Goal: Task Accomplishment & Management: Manage account settings

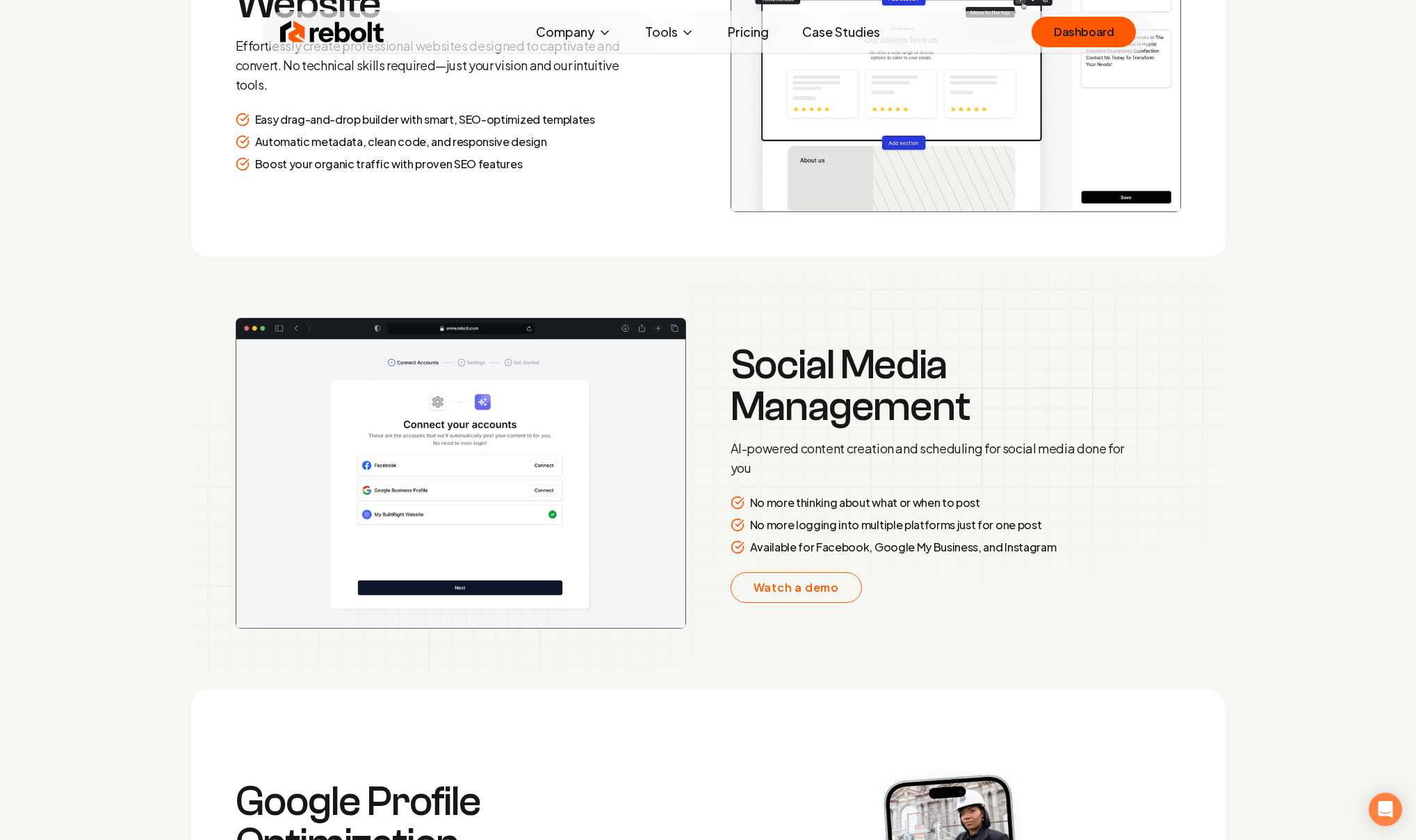
scroll to position [2278, 0]
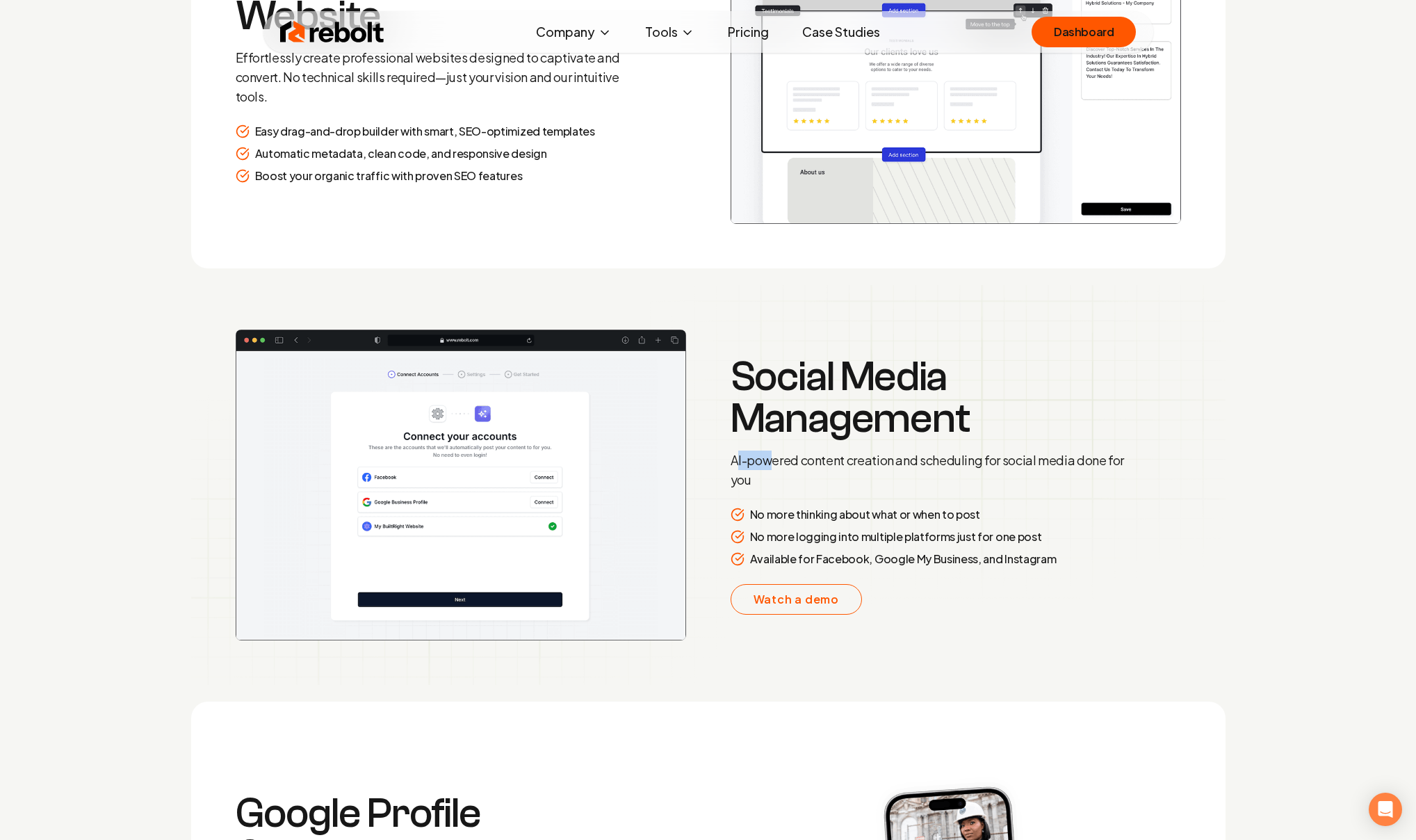
drag, startPoint x: 767, startPoint y: 470, endPoint x: 739, endPoint y: 458, distance: 30.5
click at [739, 458] on p "AI-powered content creation and scheduling for social media done for you" at bounding box center [930, 470] width 400 height 39
click at [785, 454] on p "AI-powered content creation and scheduling for social media done for you" at bounding box center [930, 470] width 400 height 39
drag, startPoint x: 732, startPoint y: 454, endPoint x: 1075, endPoint y: 459, distance: 343.0
click at [1075, 459] on p "AI-powered content creation and scheduling for social media done for you" at bounding box center [930, 470] width 400 height 39
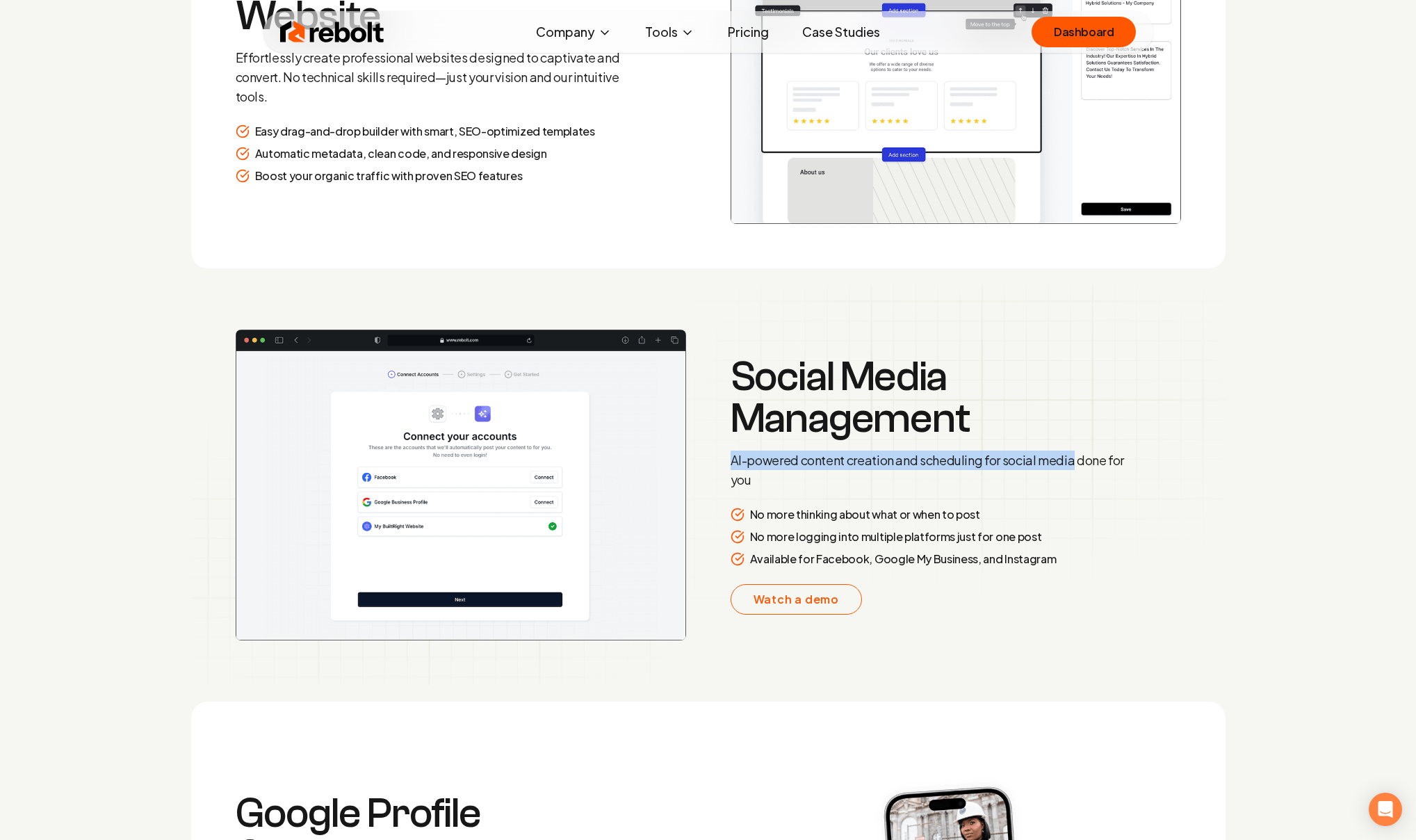
copy p "AI-powered content creation and scheduling for social media"
click at [748, 30] on link "Pricing" at bounding box center [748, 32] width 63 height 27
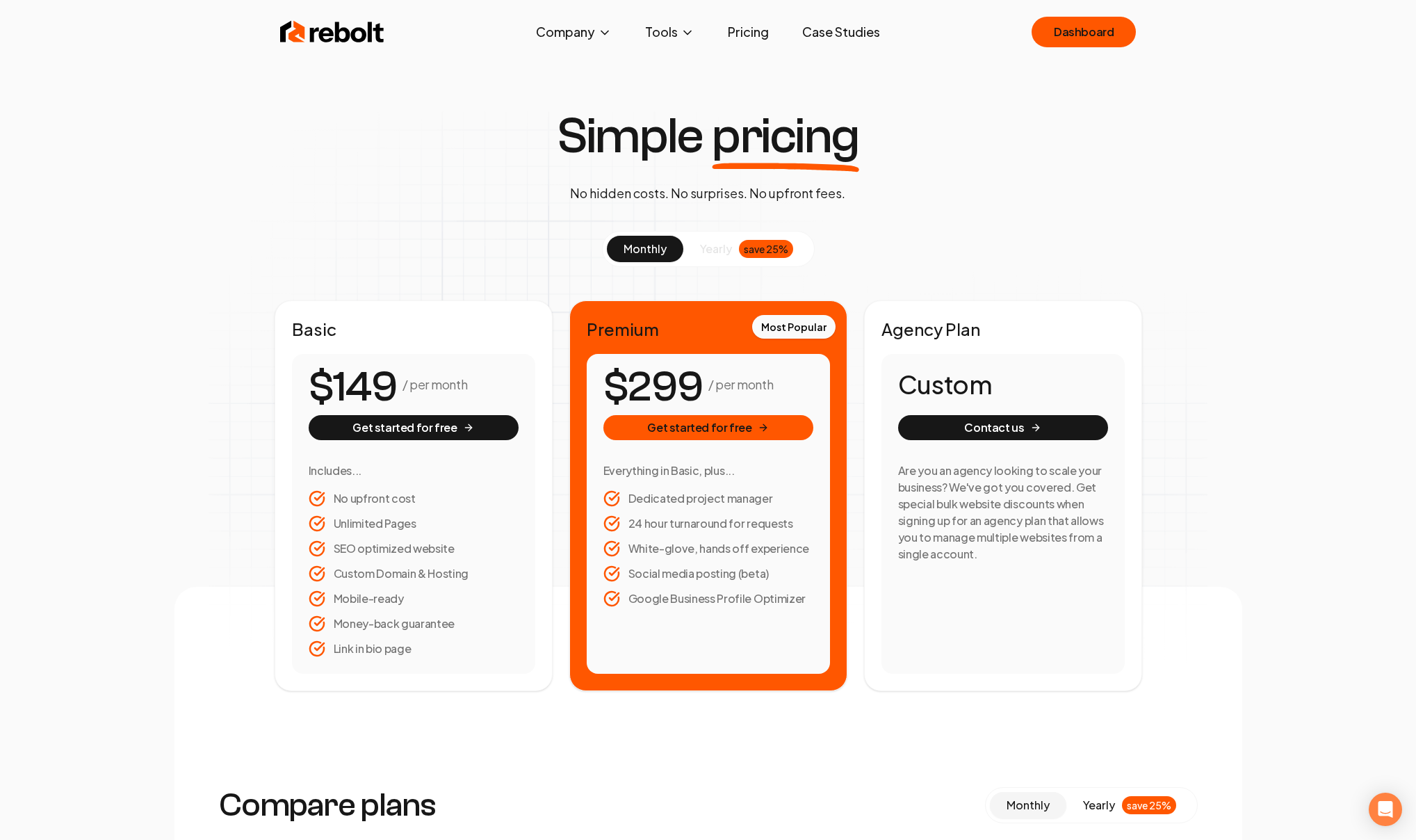
click at [980, 223] on div "Simple pricing No hidden costs. No surprises. No upfront fees. monthly yearly s…" at bounding box center [709, 401] width 1068 height 579
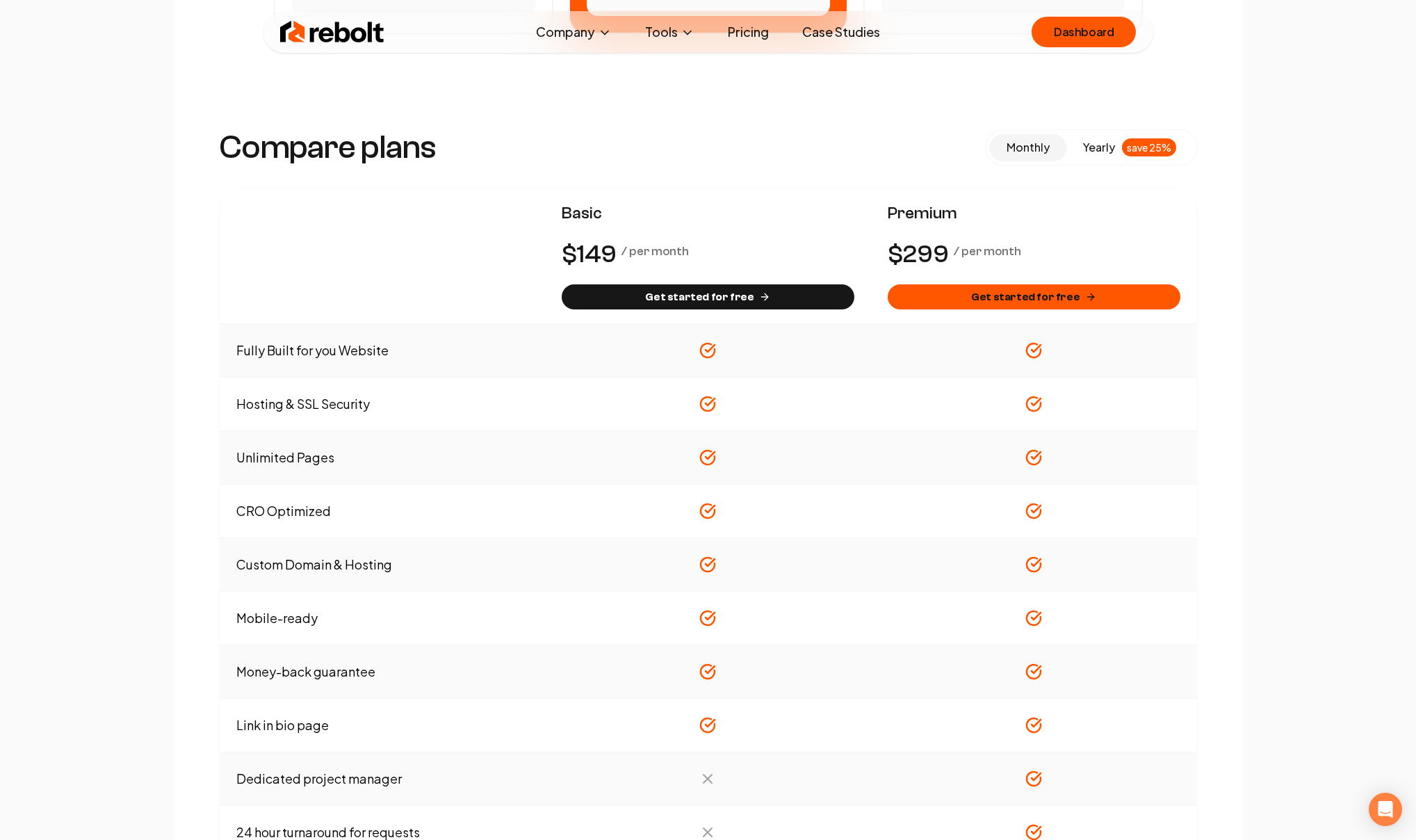
scroll to position [664, 0]
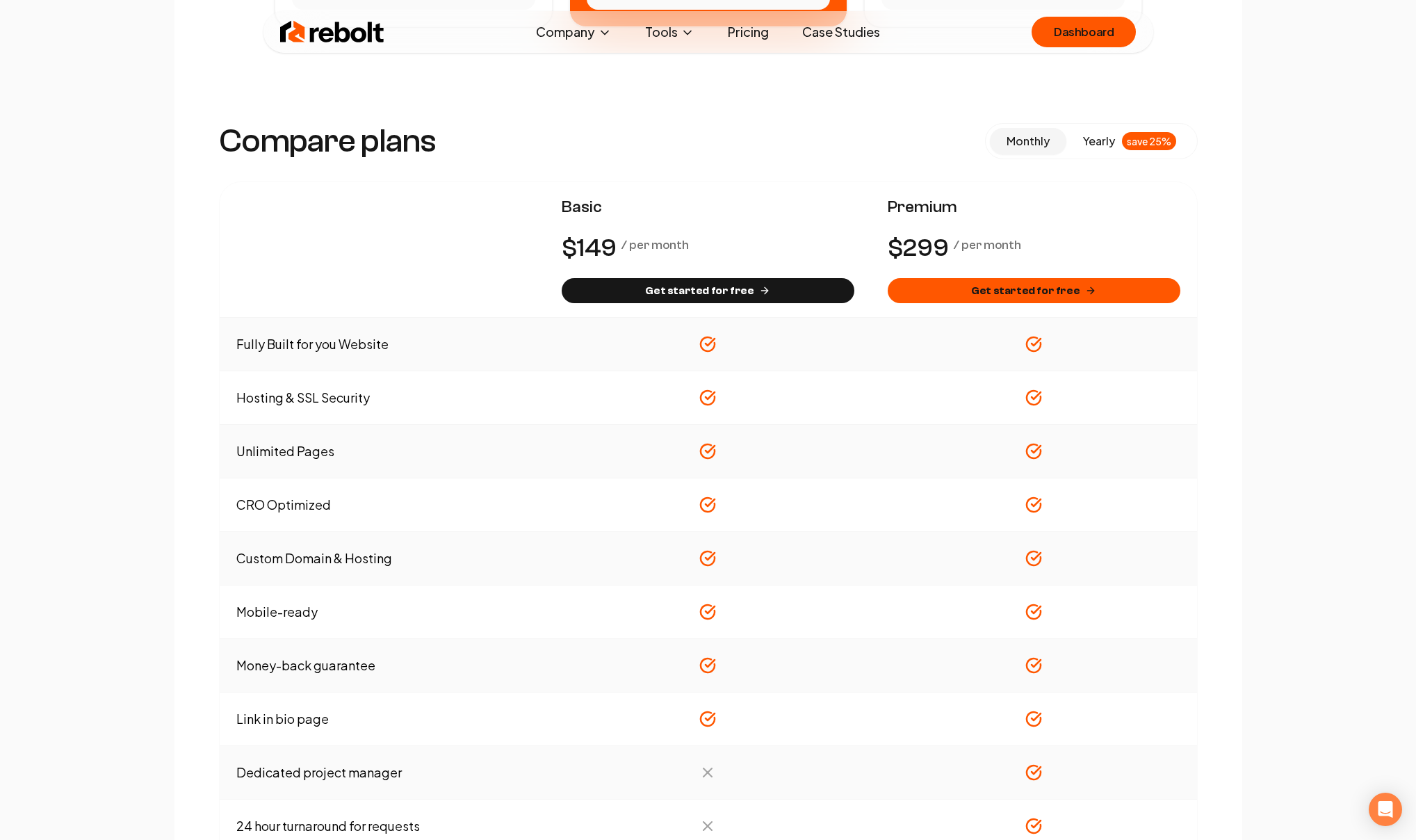
click at [1083, 141] on span "yearly" at bounding box center [1099, 141] width 32 height 16
click at [1029, 143] on span "monthly" at bounding box center [1028, 141] width 43 height 15
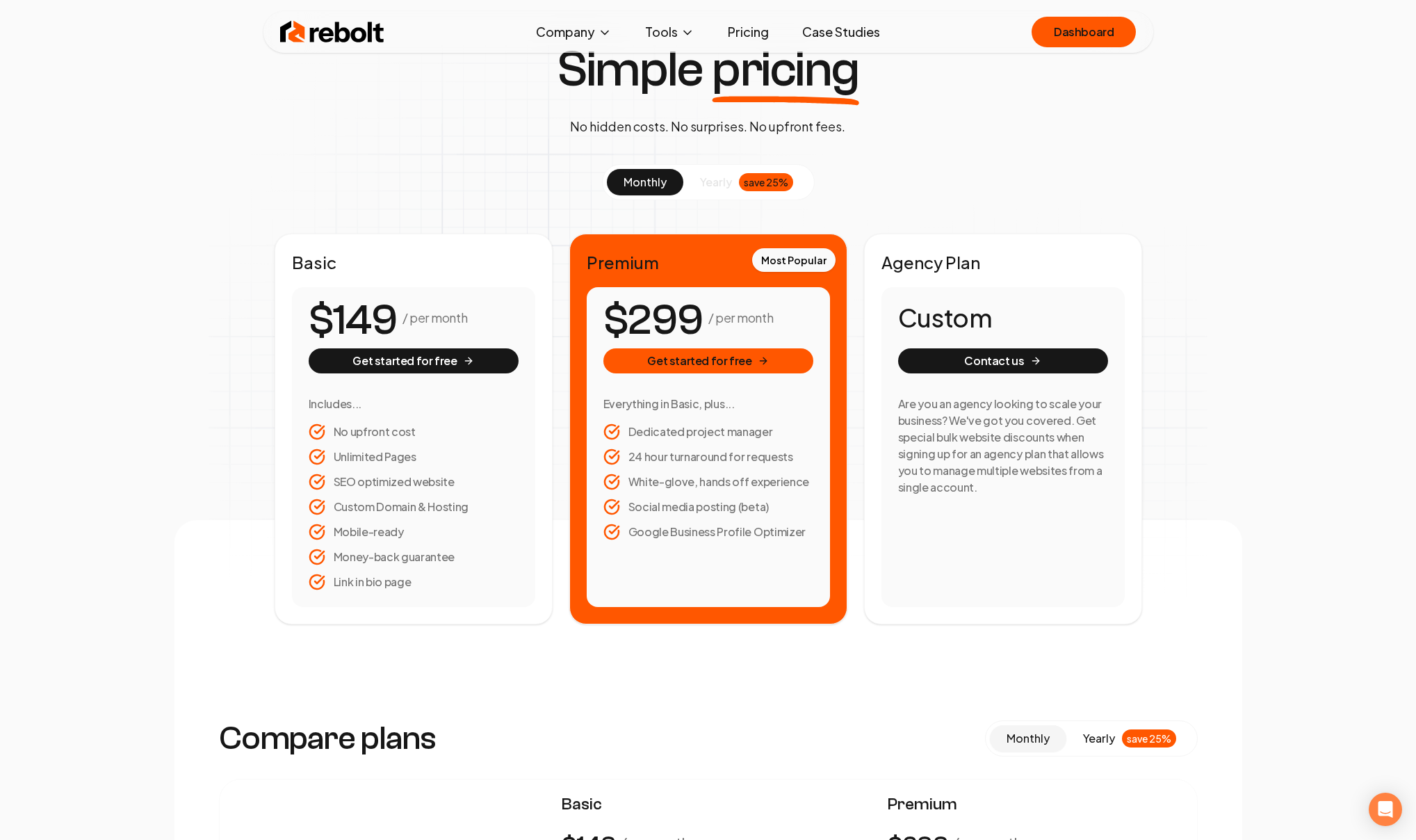
scroll to position [10, 0]
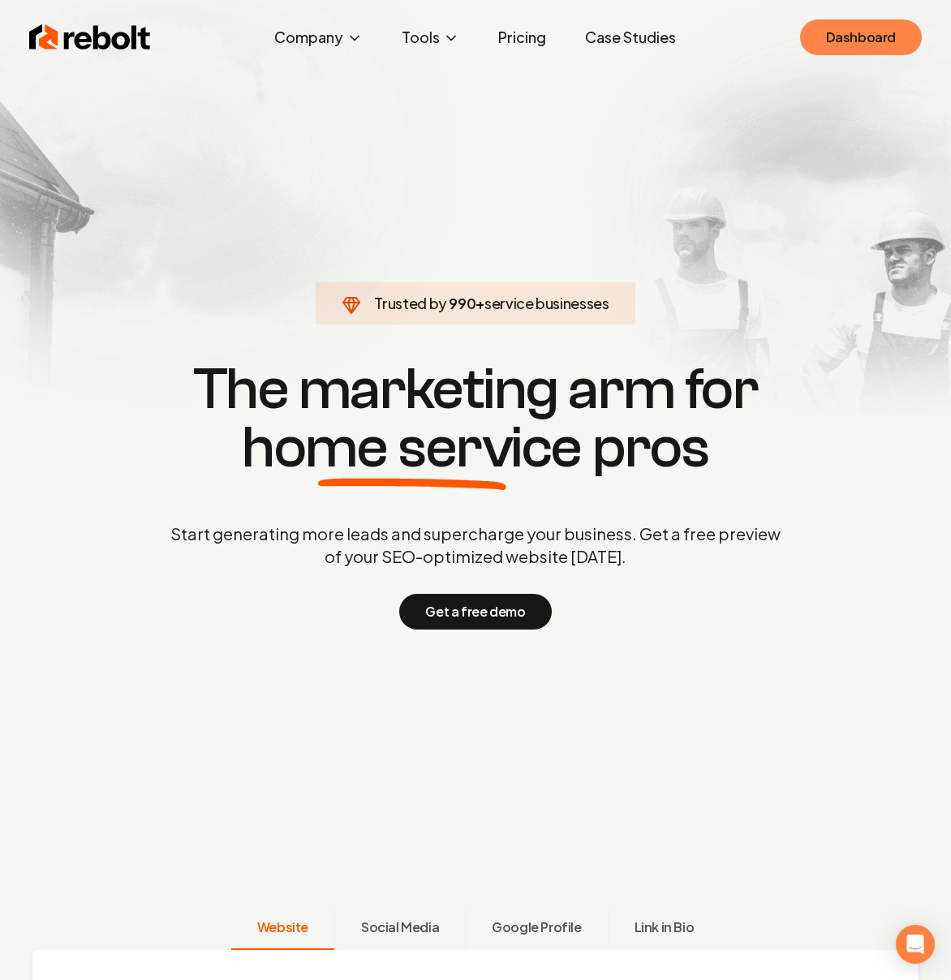
click at [872, 36] on link "Dashboard" at bounding box center [861, 37] width 122 height 36
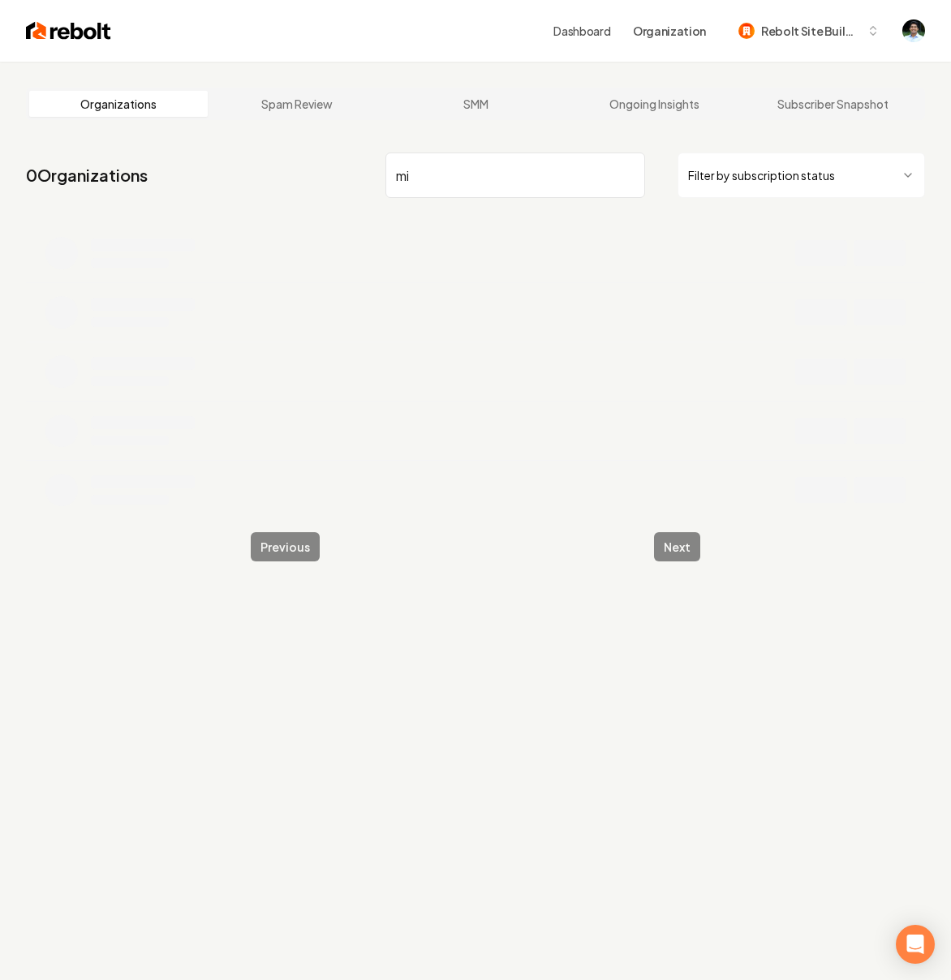
type input "m"
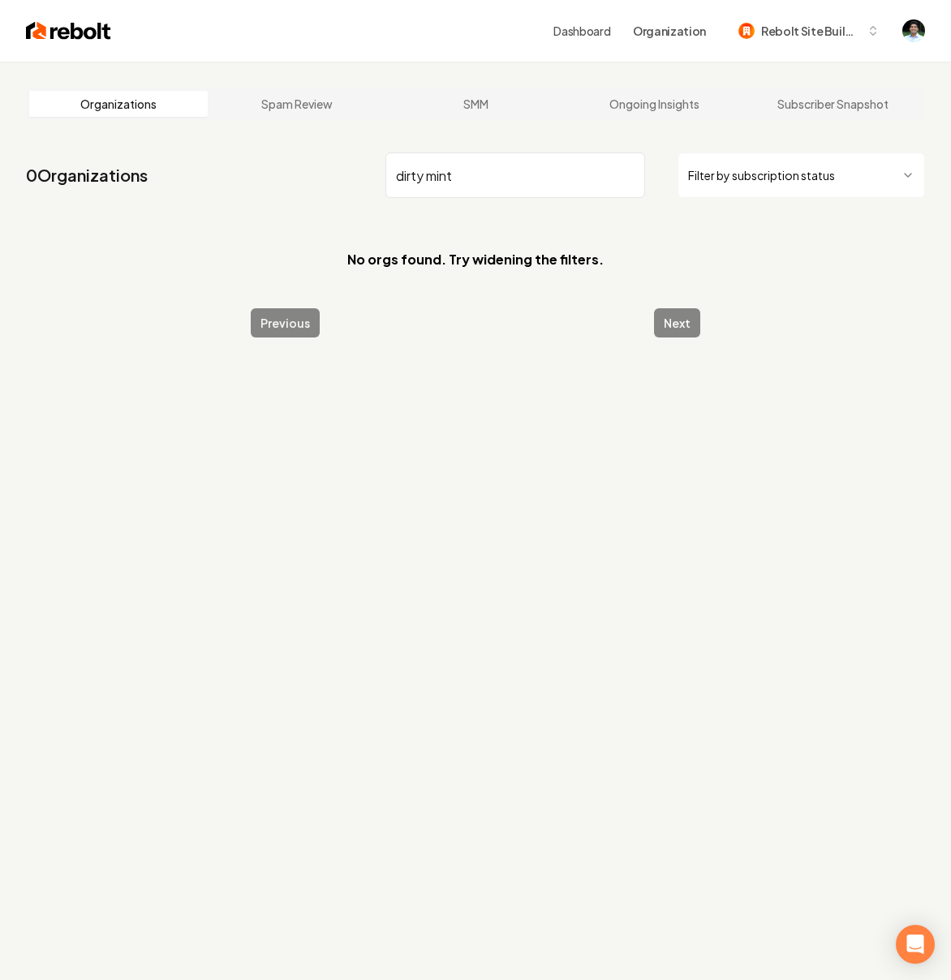
click at [427, 176] on input "dirty mint" at bounding box center [514, 174] width 259 height 45
click at [401, 173] on input "Dirty Mint" at bounding box center [514, 174] width 259 height 45
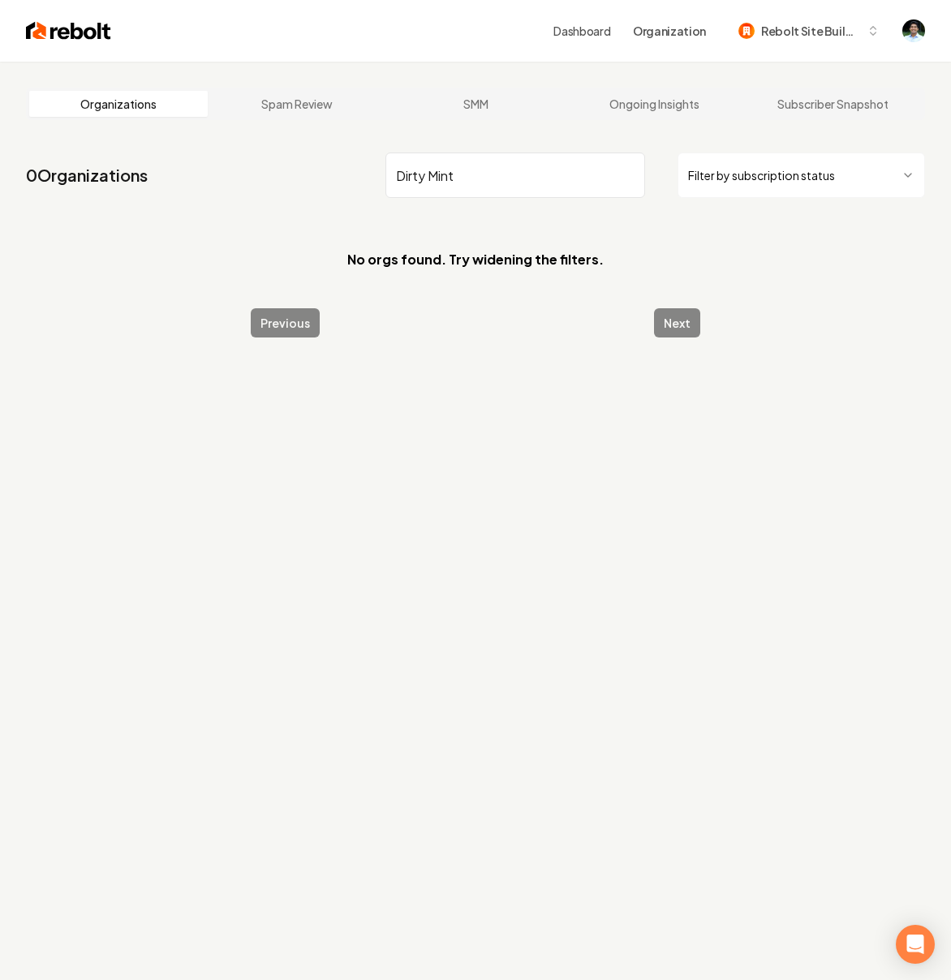
click at [401, 173] on input "Dirty Mint" at bounding box center [514, 174] width 259 height 45
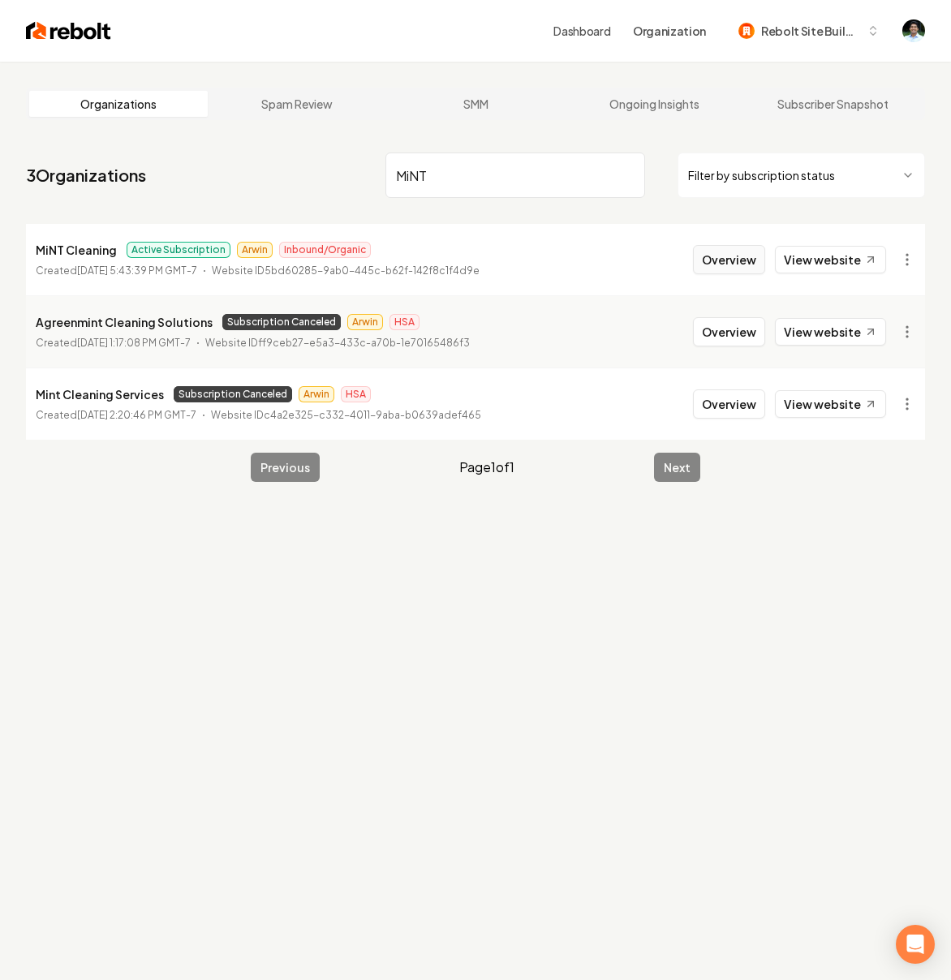
type input "MiNT"
click at [731, 264] on button "Overview" at bounding box center [729, 259] width 72 height 29
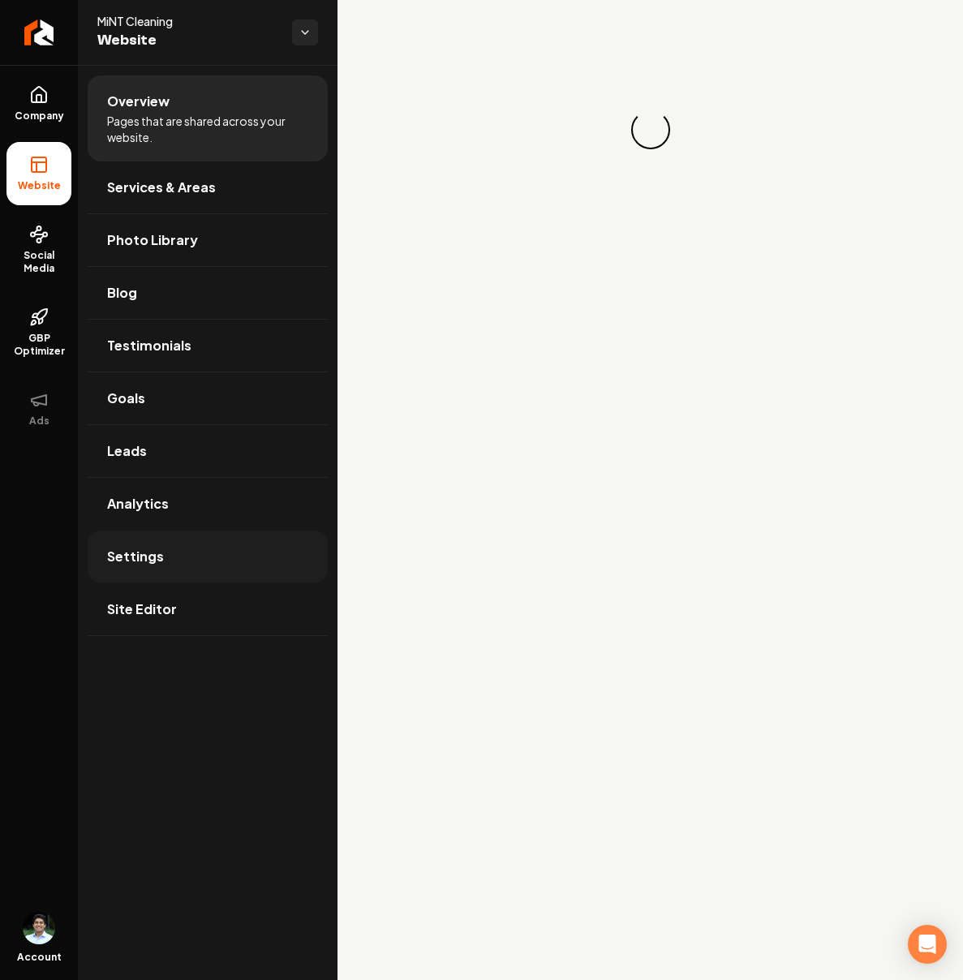
click at [160, 562] on span "Settings" at bounding box center [135, 556] width 57 height 19
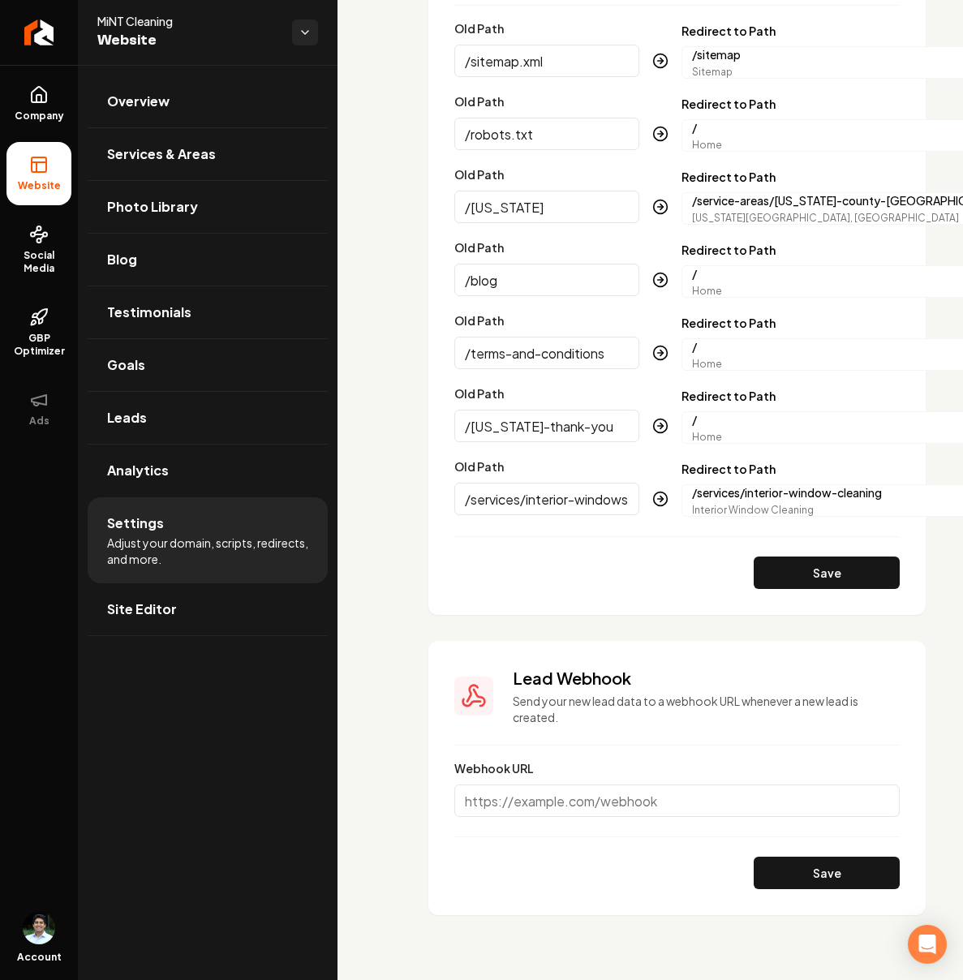
scroll to position [1235, 0]
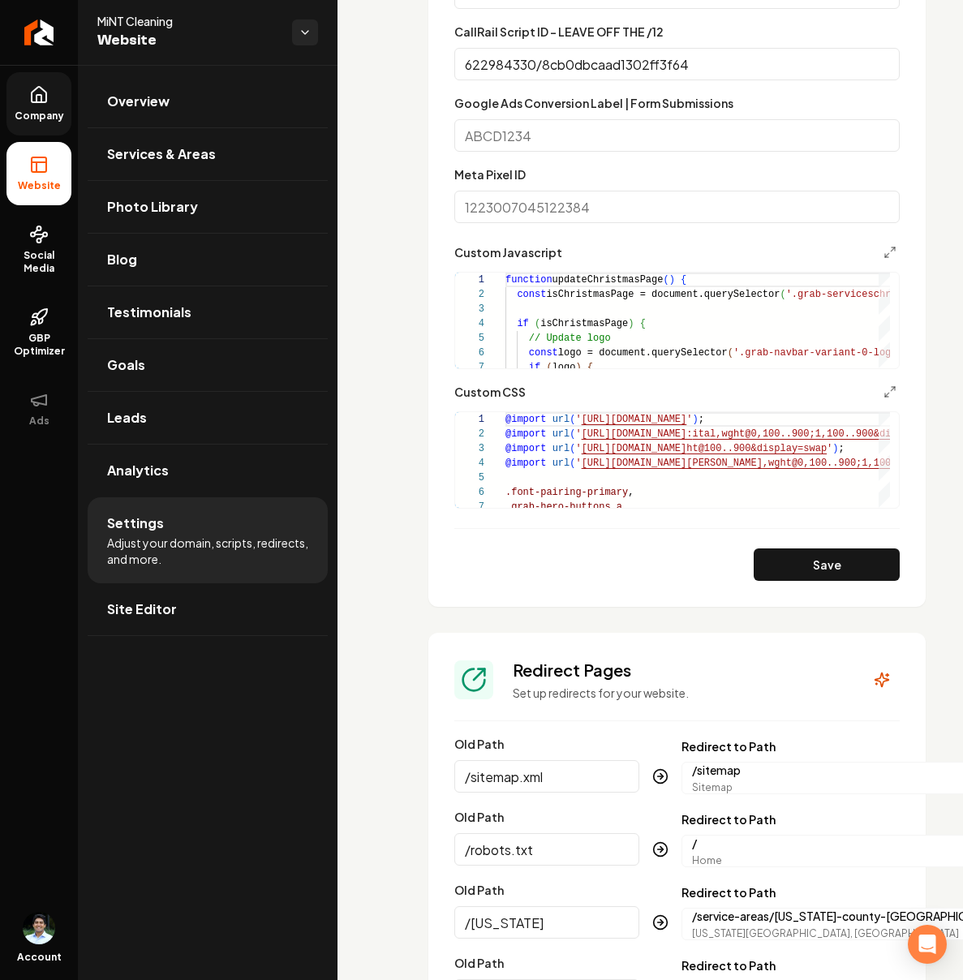
click at [54, 95] on link "Company" at bounding box center [38, 103] width 65 height 63
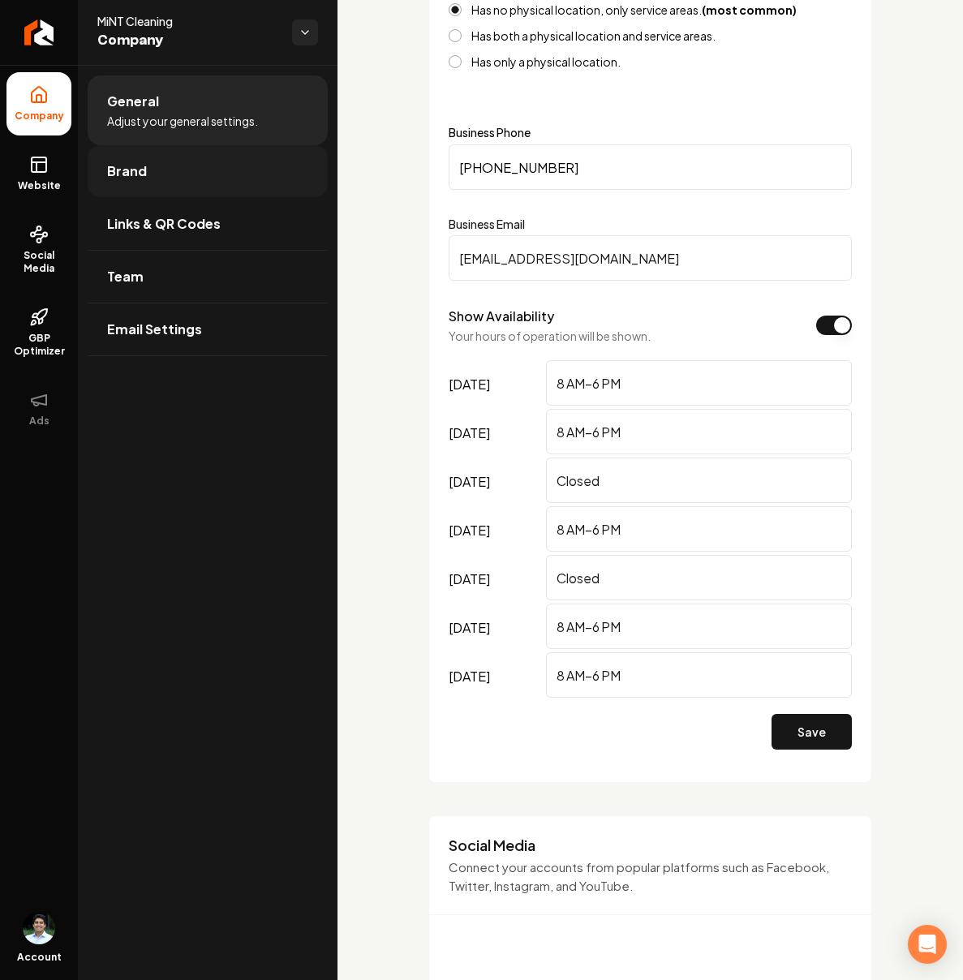
scroll to position [1235, 0]
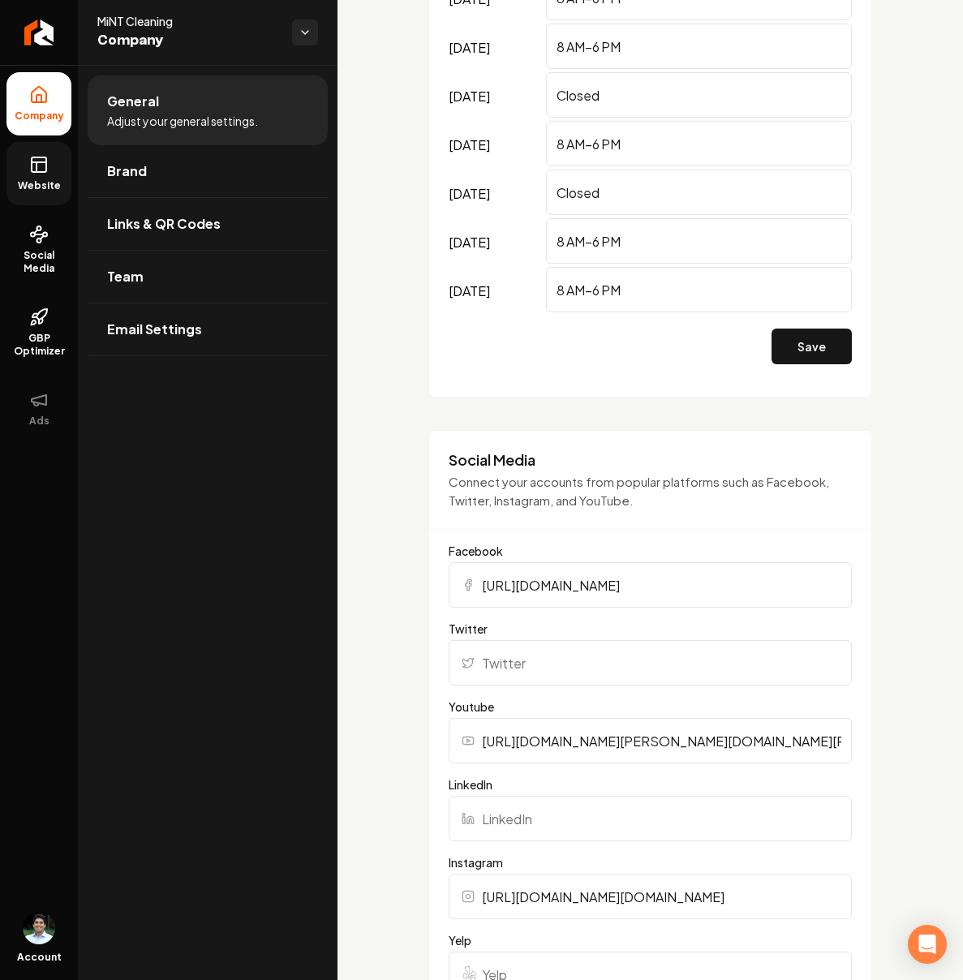
click at [60, 184] on span "Website" at bounding box center [39, 185] width 56 height 13
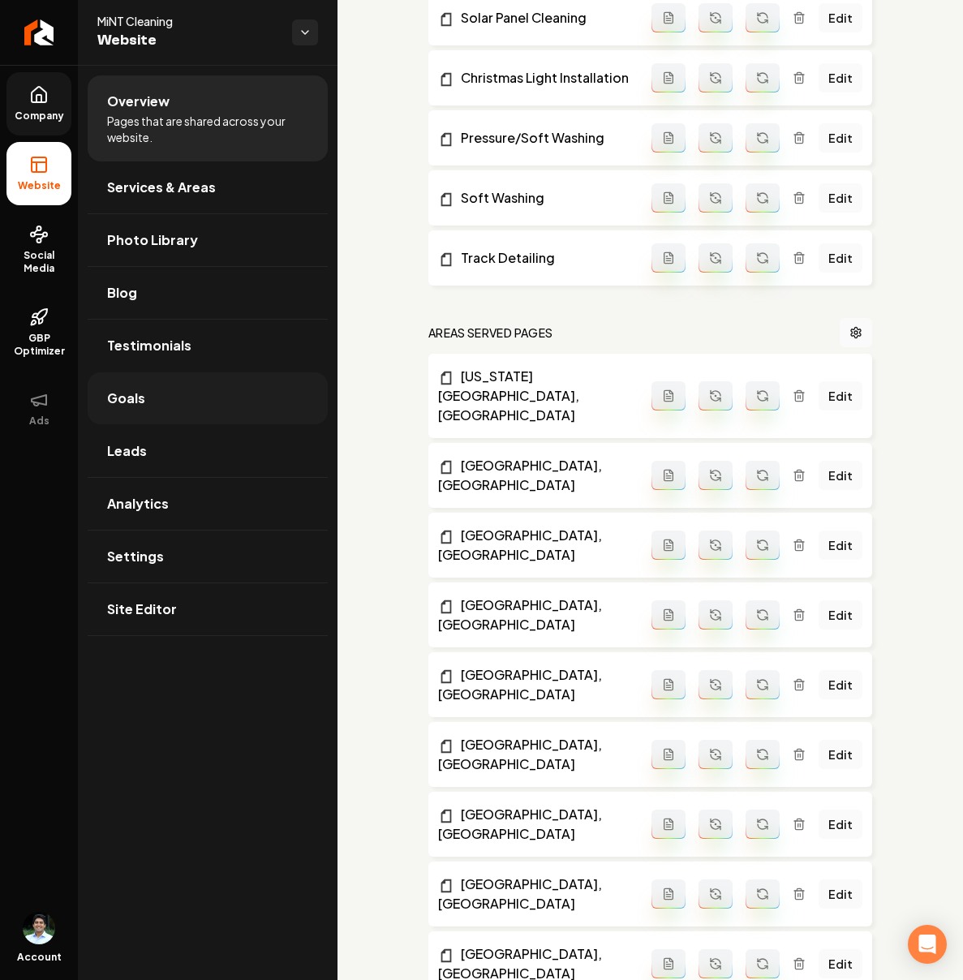
click at [139, 401] on span "Goals" at bounding box center [126, 397] width 38 height 19
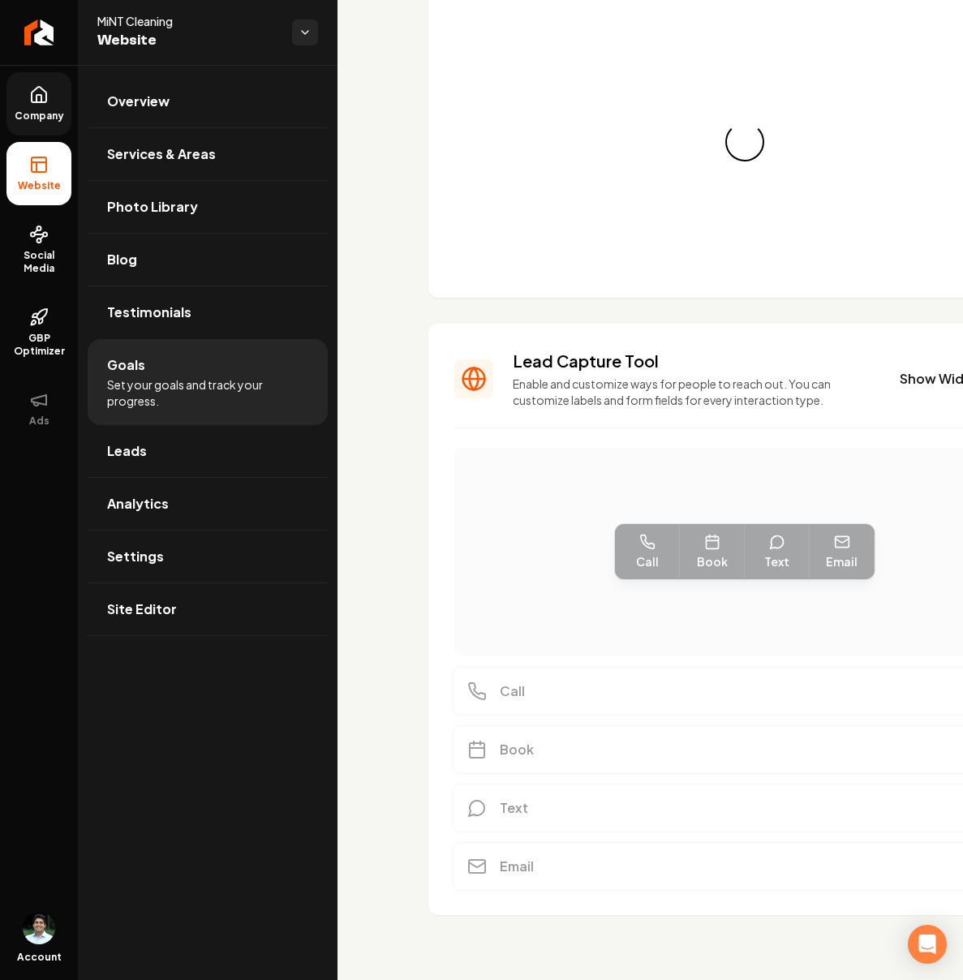
scroll to position [185, 0]
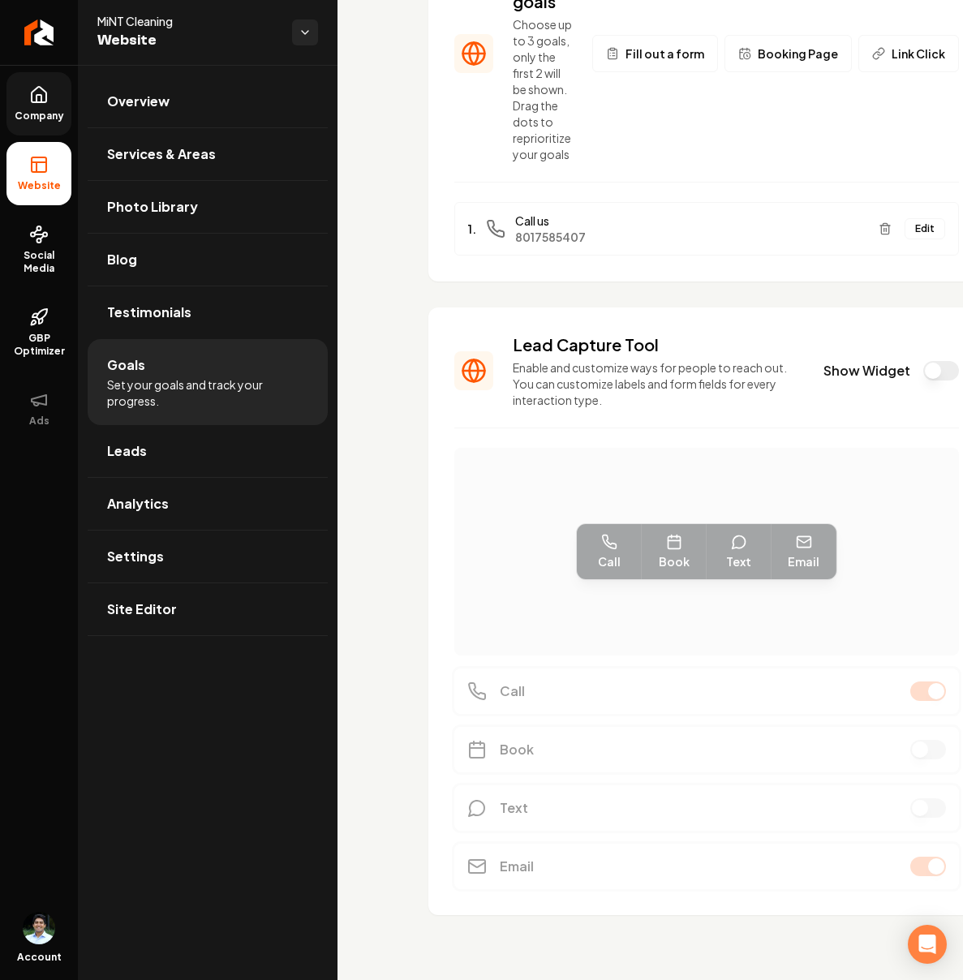
click at [923, 376] on button "Show Widget" at bounding box center [941, 370] width 36 height 19
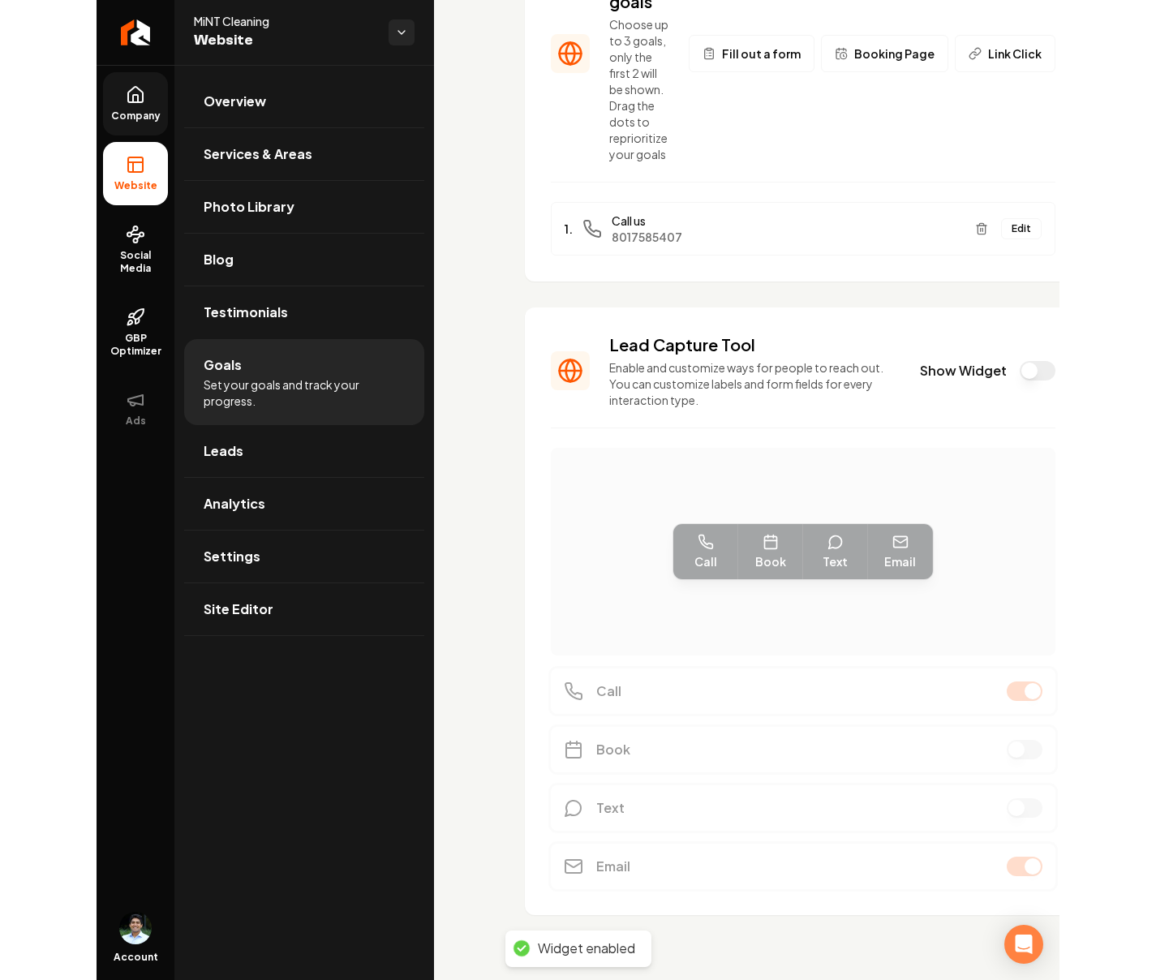
scroll to position [76, 0]
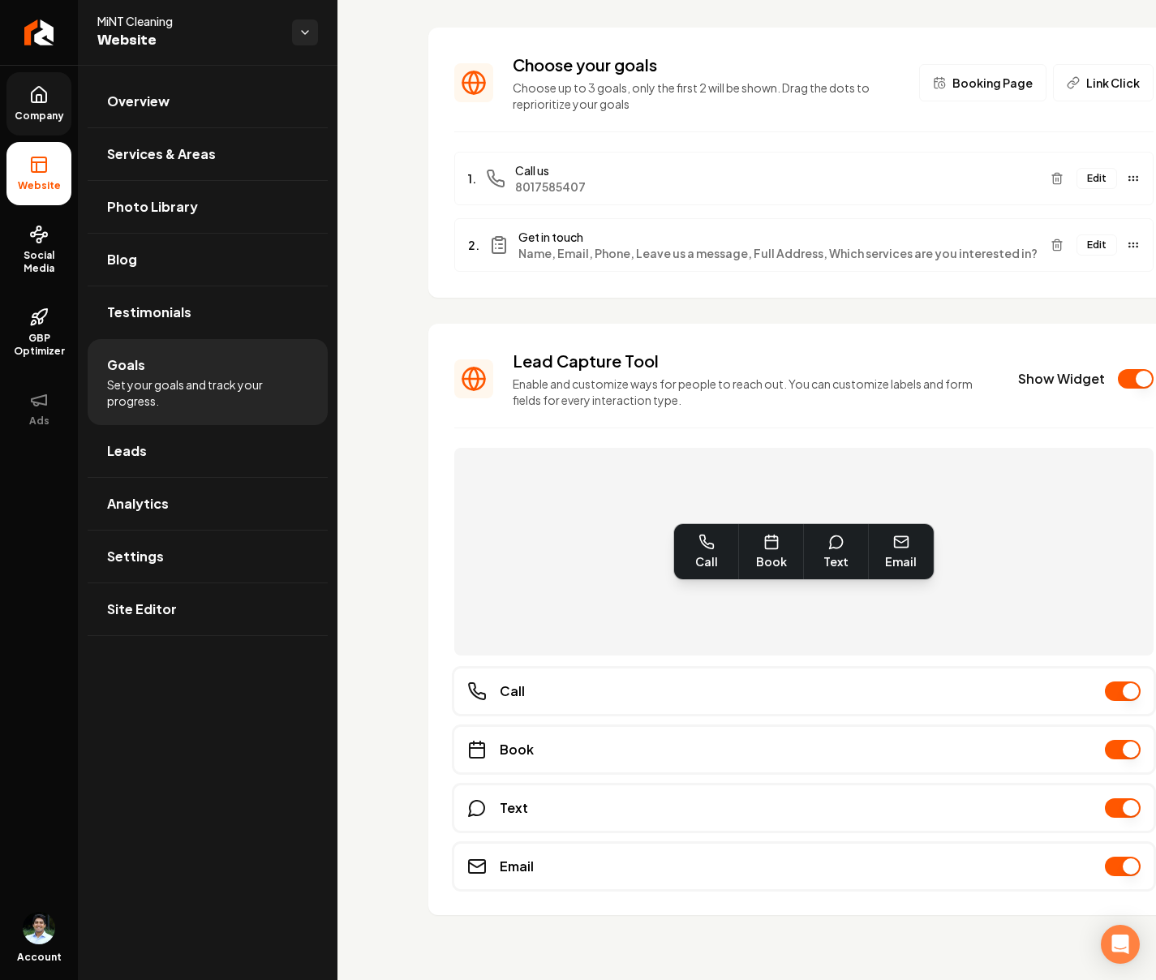
click at [950, 869] on button "Main content area" at bounding box center [1123, 865] width 36 height 19
click at [950, 809] on button "Main content area" at bounding box center [1123, 807] width 36 height 19
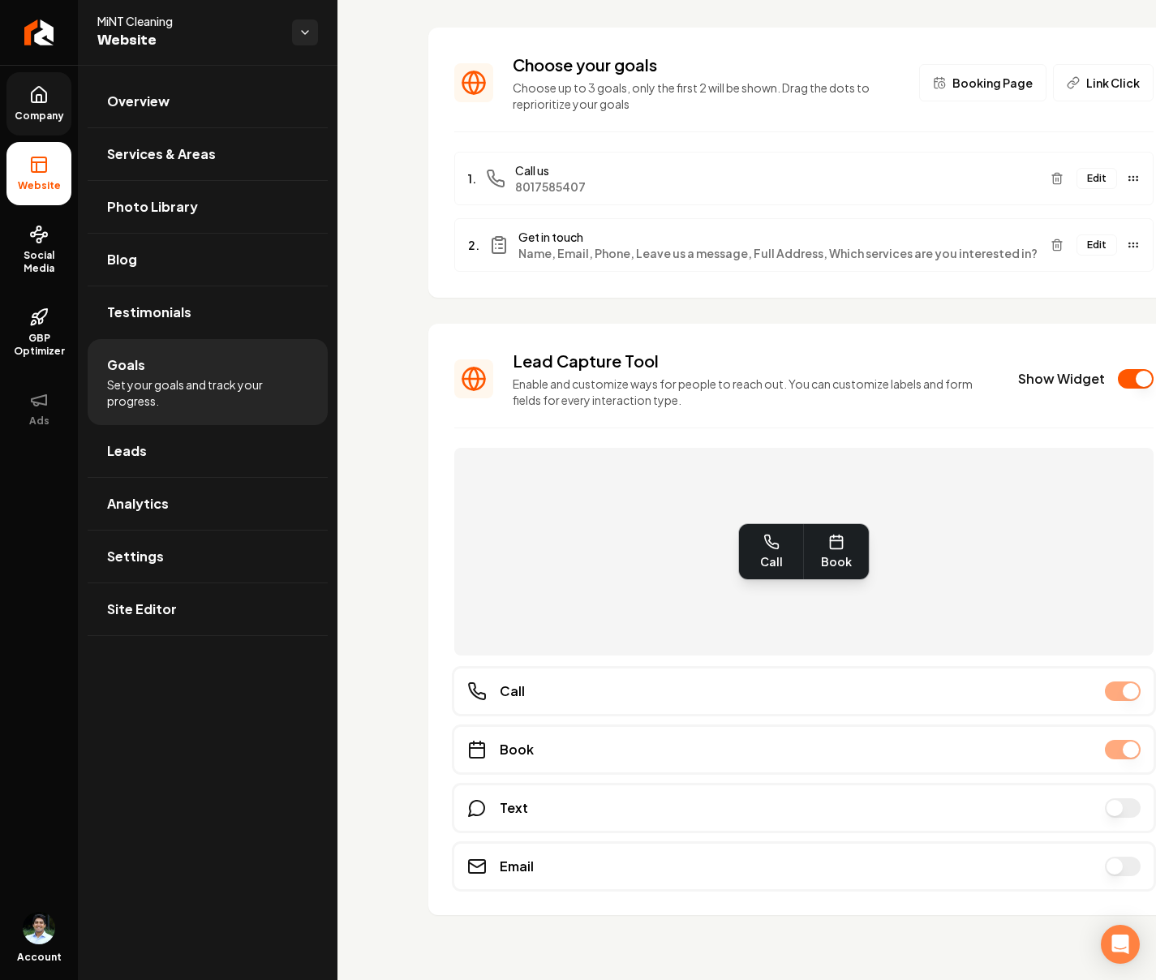
click at [950, 872] on button "Main content area" at bounding box center [1123, 865] width 36 height 19
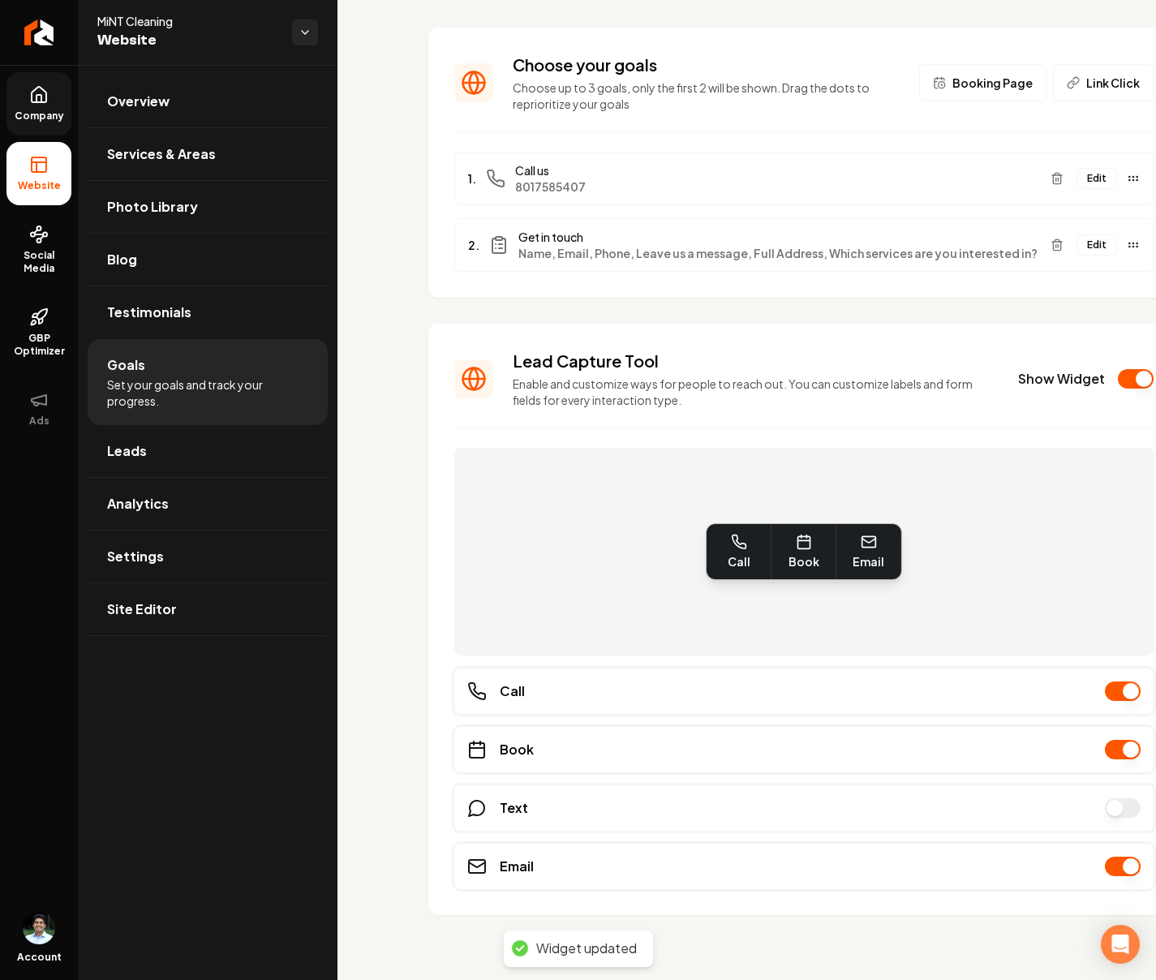
click at [950, 806] on button "Main content area" at bounding box center [1123, 807] width 36 height 19
click at [950, 374] on button "Show Widget" at bounding box center [1136, 378] width 36 height 19
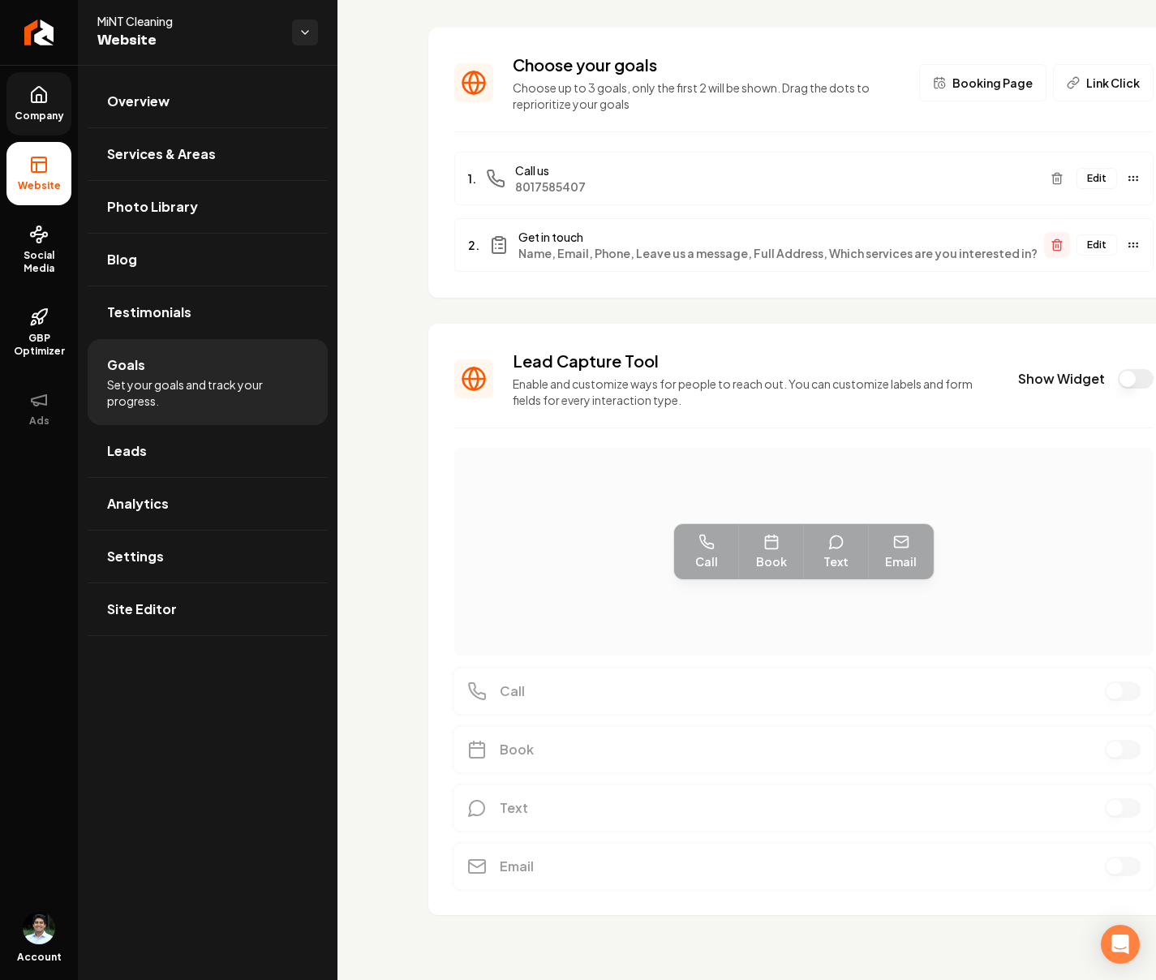
click at [950, 242] on icon "Main content area" at bounding box center [1056, 244] width 13 height 13
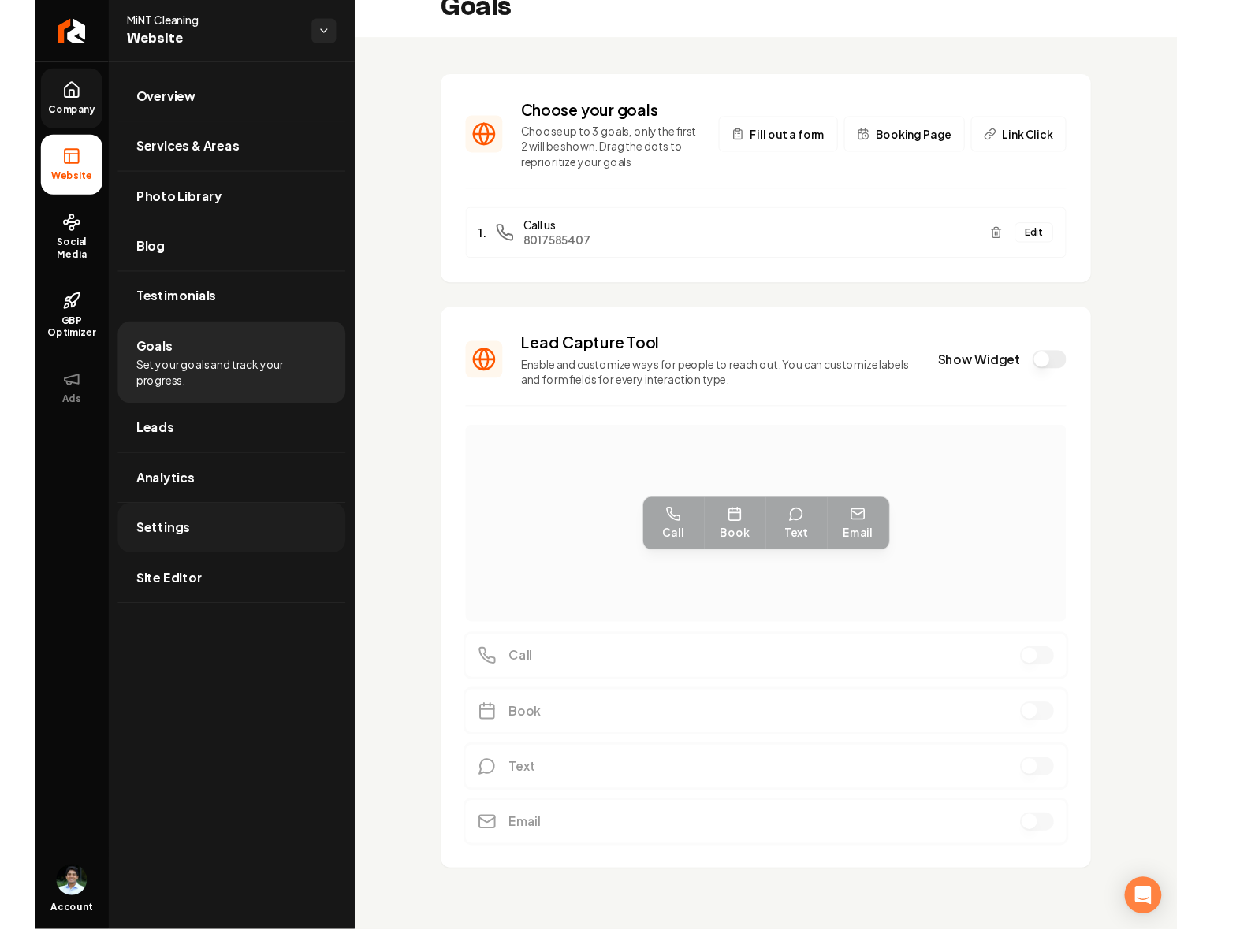
scroll to position [0, 0]
